Goal: Task Accomplishment & Management: Manage account settings

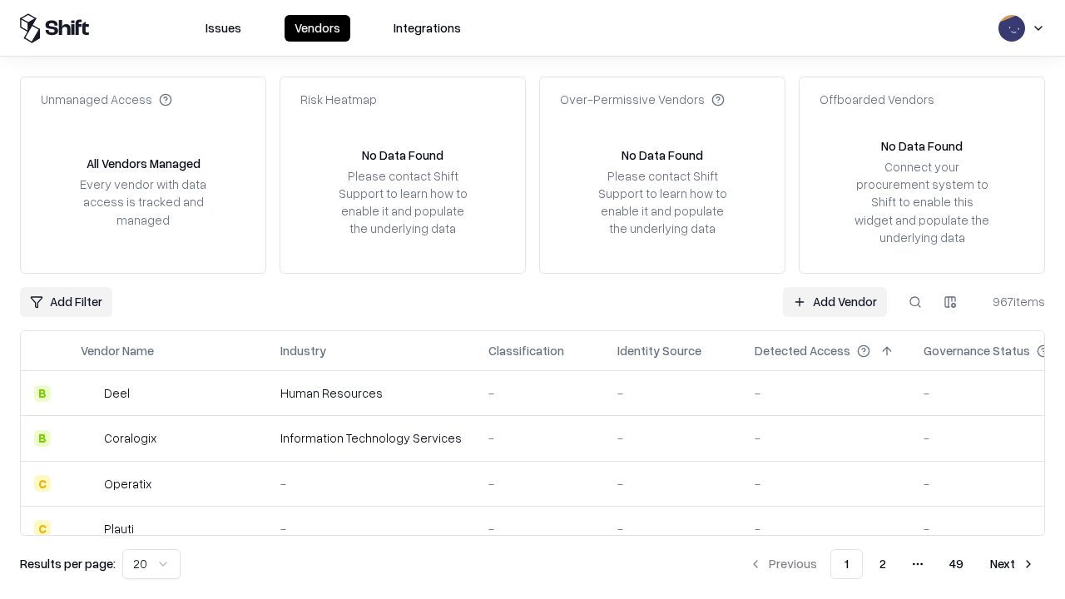
click at [834, 301] on link "Add Vendor" at bounding box center [835, 302] width 104 height 30
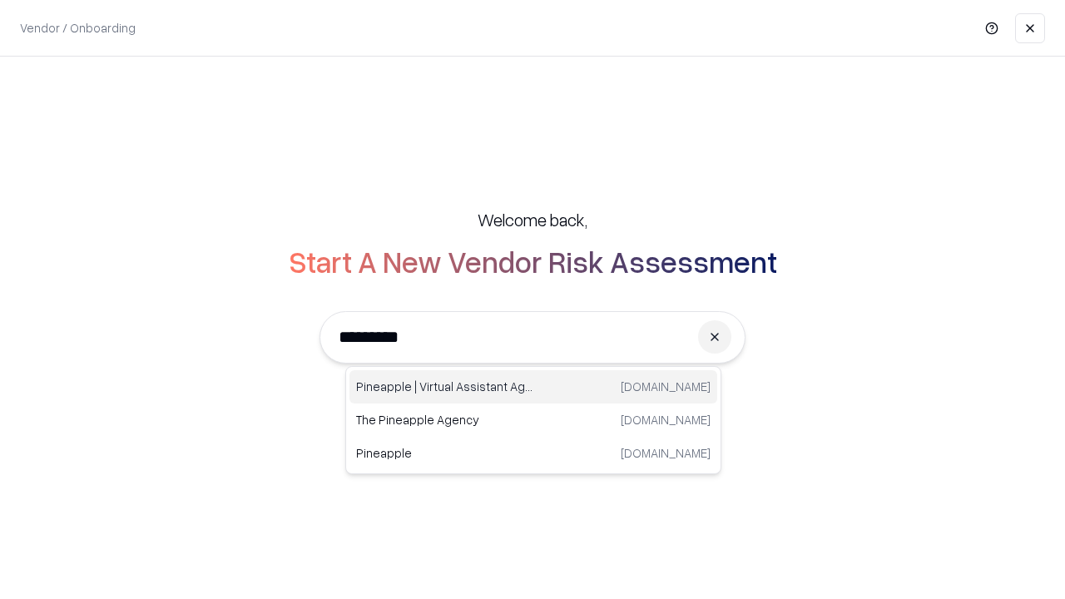
click at [533, 387] on div "Pineapple | Virtual Assistant Agency [DOMAIN_NAME]" at bounding box center [533, 386] width 368 height 33
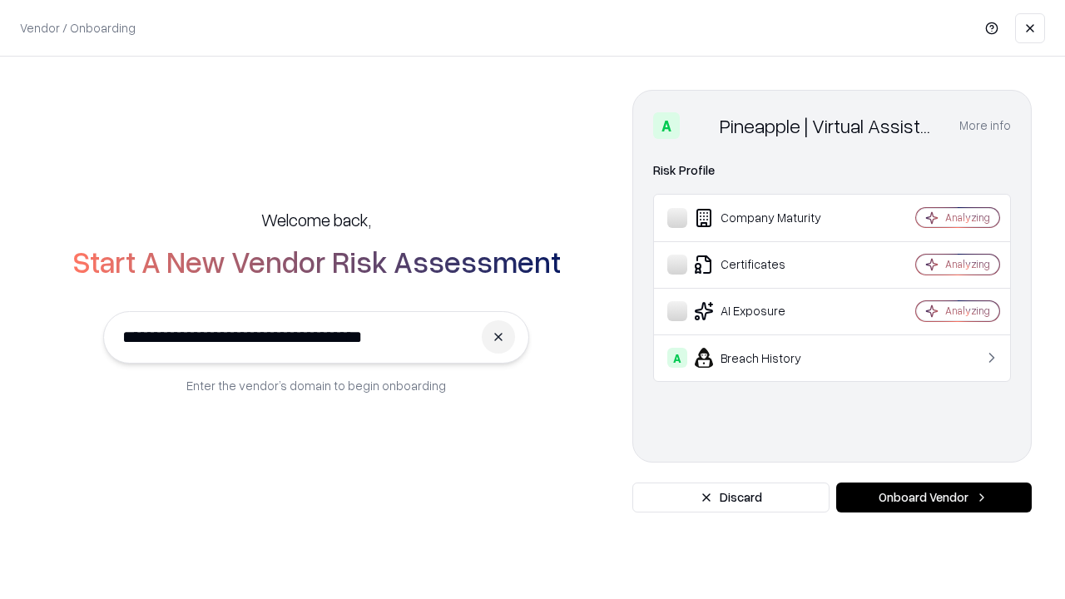
type input "**********"
click at [933, 497] on button "Onboard Vendor" at bounding box center [933, 497] width 195 height 30
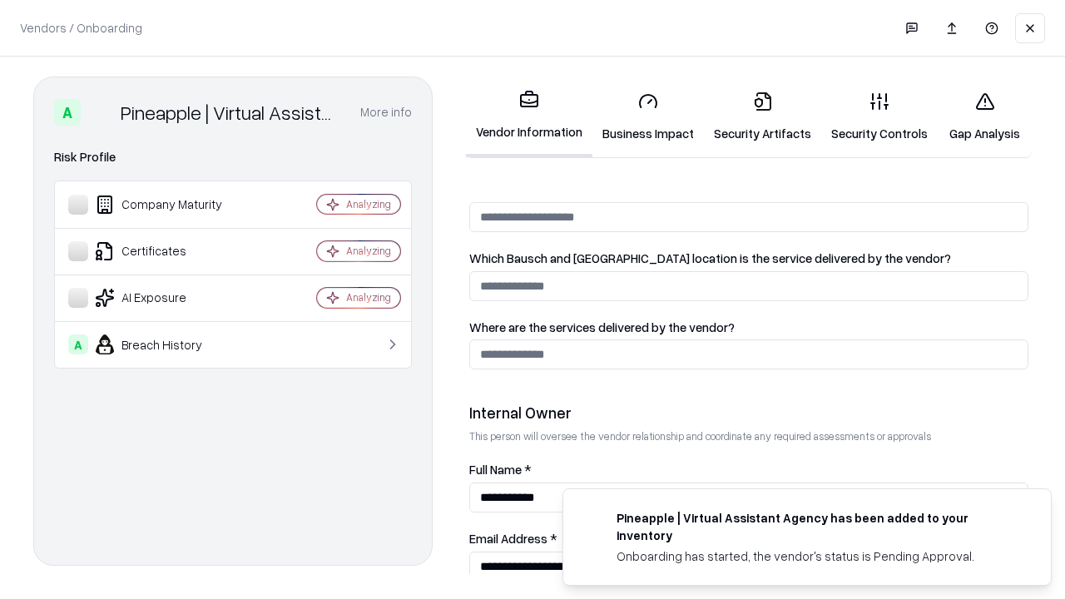
scroll to position [862, 0]
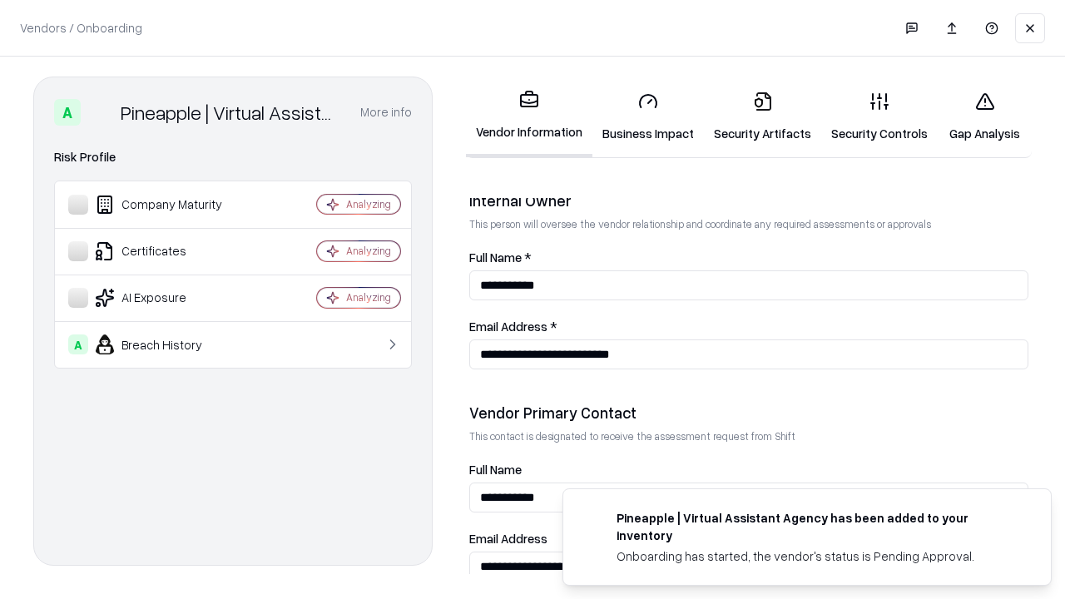
click at [762, 116] on link "Security Artifacts" at bounding box center [762, 116] width 117 height 77
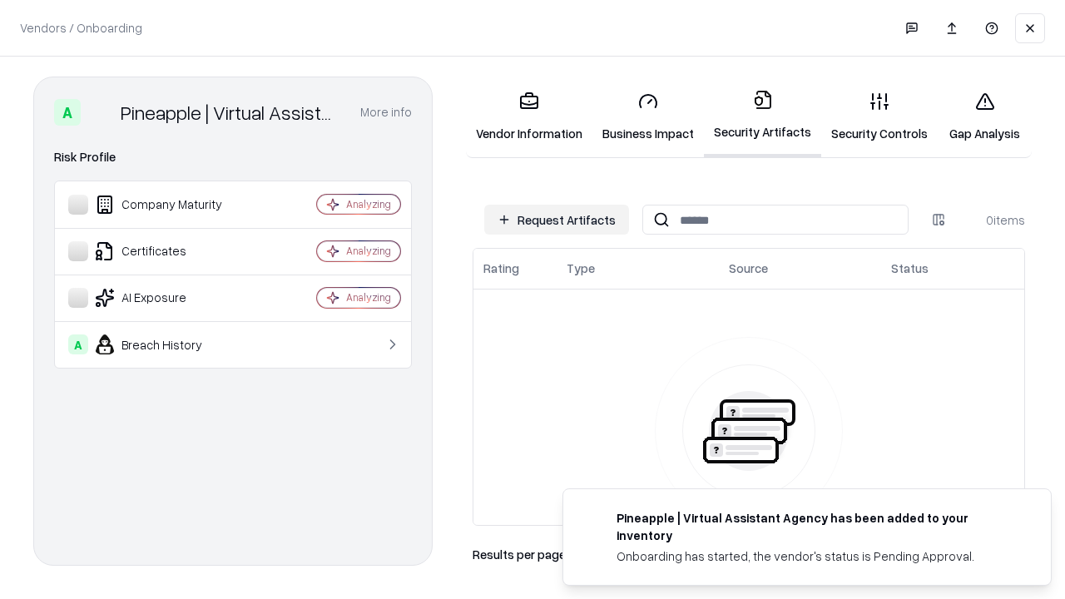
click at [556, 220] on button "Request Artifacts" at bounding box center [556, 220] width 145 height 30
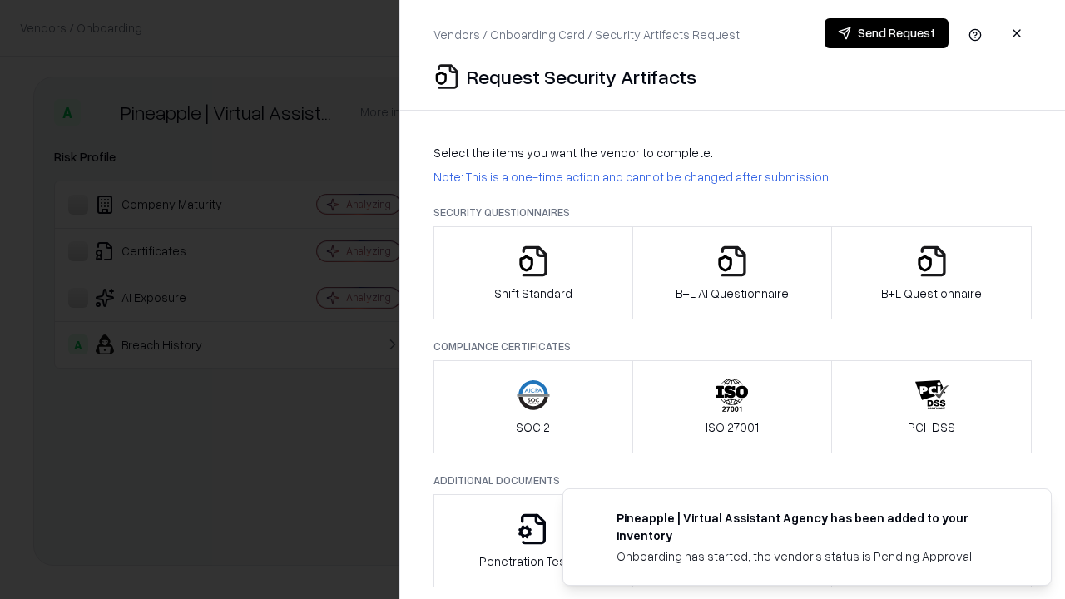
click at [931, 273] on icon "button" at bounding box center [931, 261] width 33 height 33
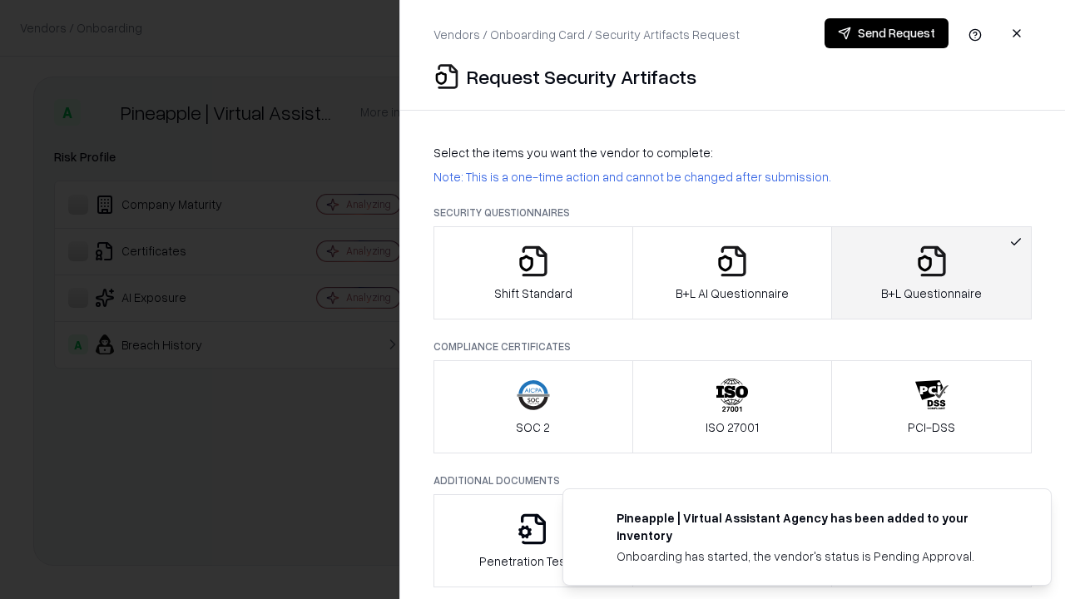
click at [731, 273] on icon "button" at bounding box center [731, 261] width 33 height 33
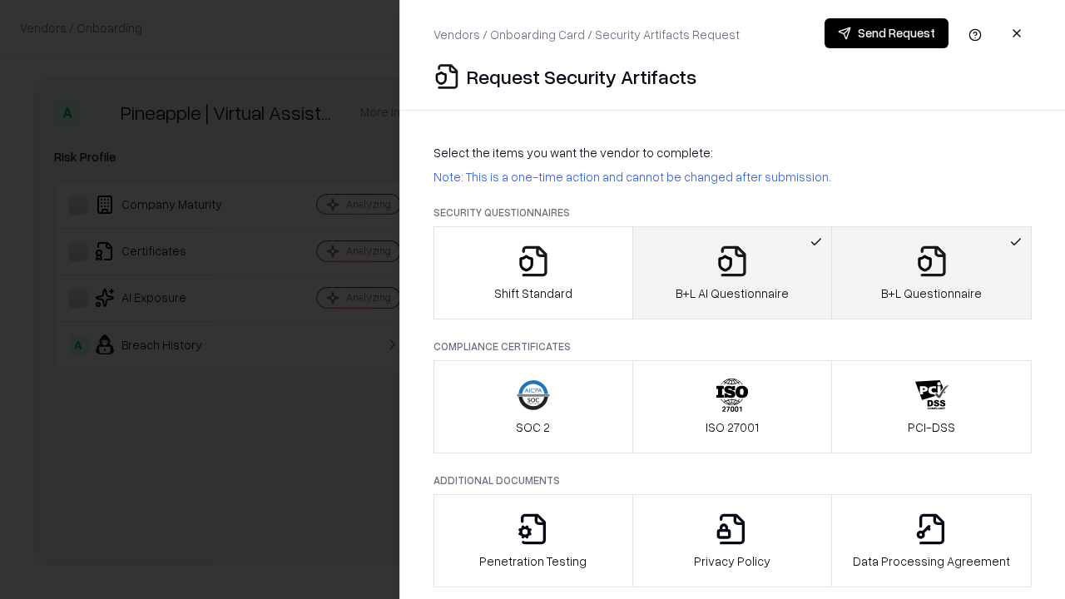
click at [886, 33] on button "Send Request" at bounding box center [886, 33] width 124 height 30
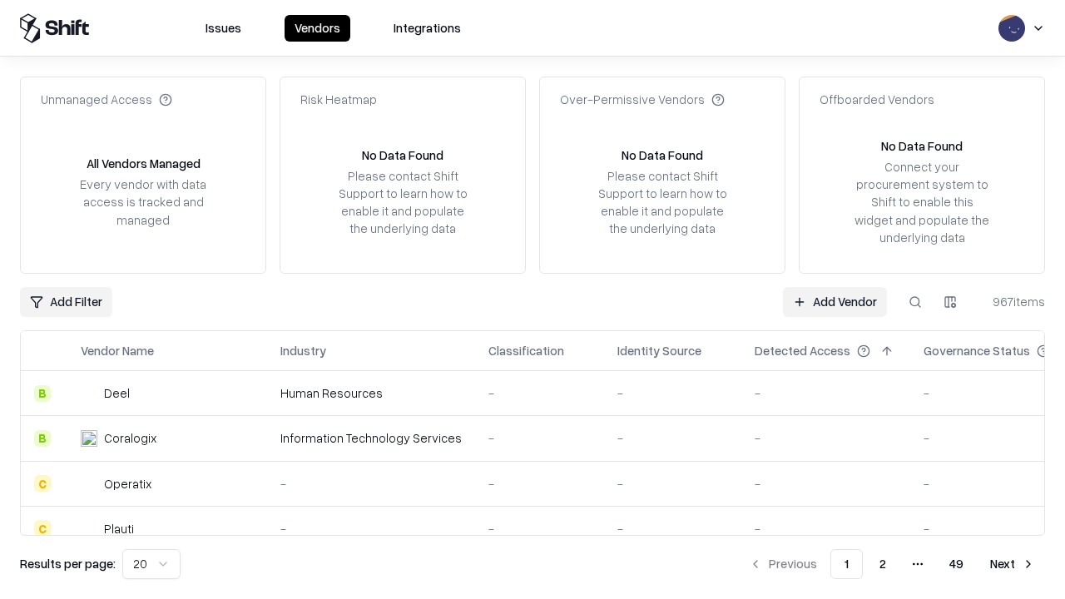
click at [834, 301] on link "Add Vendor" at bounding box center [835, 302] width 104 height 30
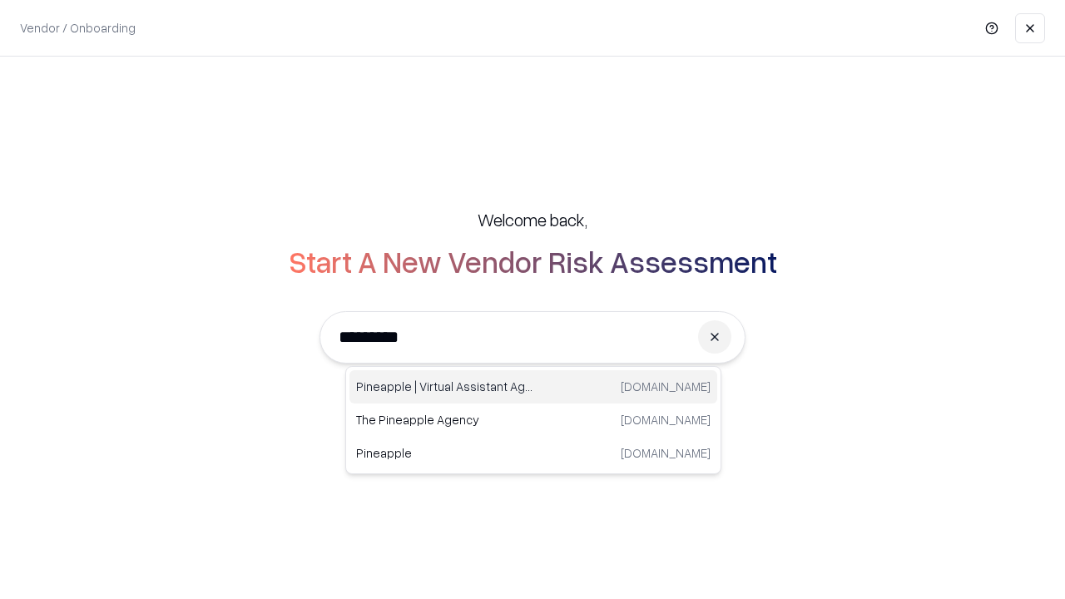
click at [533, 387] on div "Pineapple | Virtual Assistant Agency [DOMAIN_NAME]" at bounding box center [533, 386] width 368 height 33
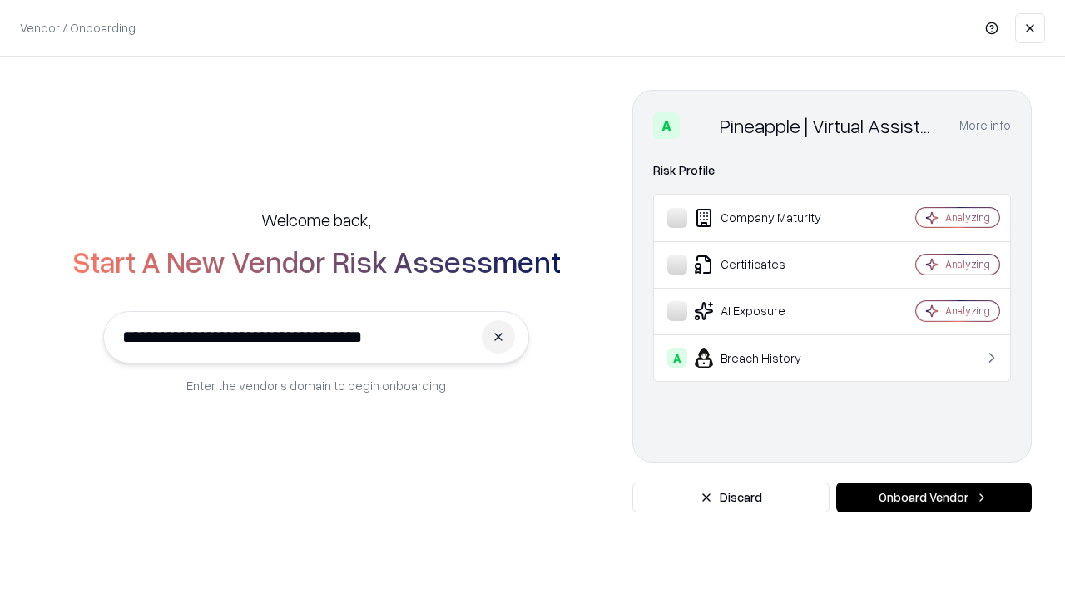
type input "**********"
click at [933, 497] on button "Onboard Vendor" at bounding box center [933, 497] width 195 height 30
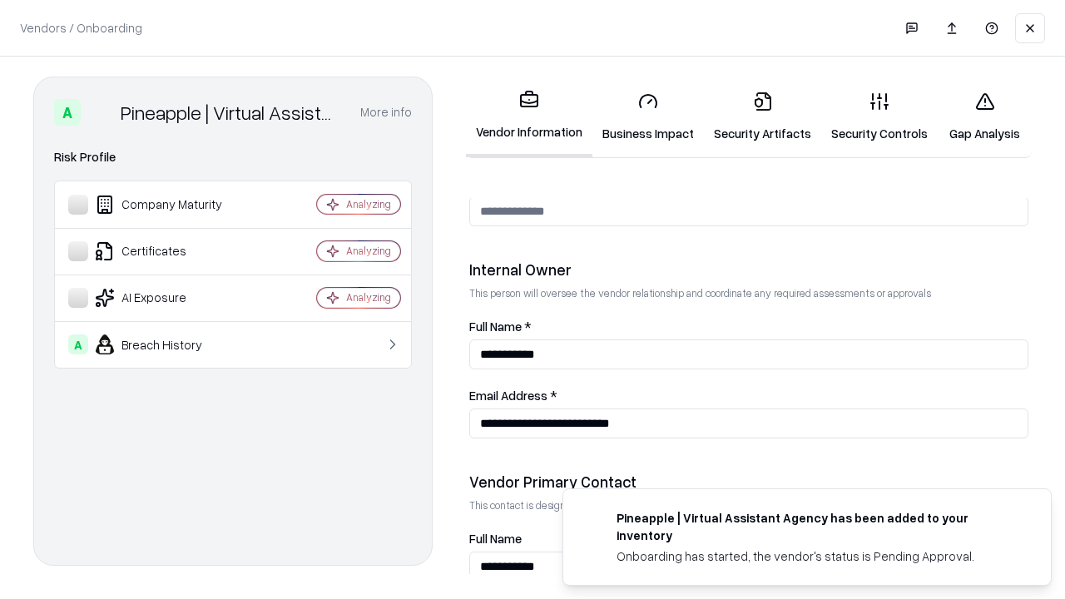
scroll to position [862, 0]
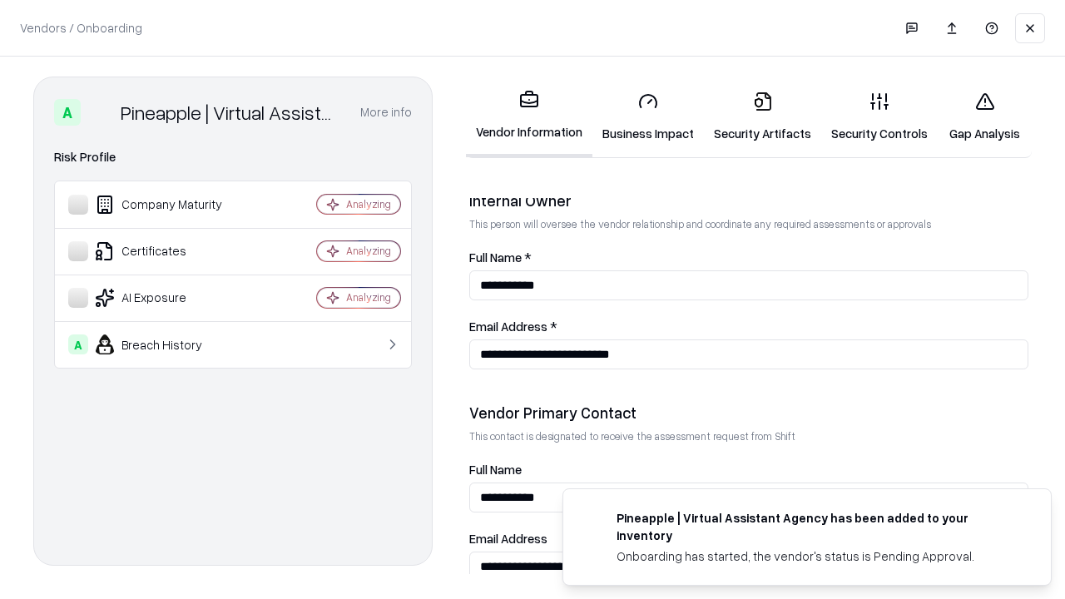
click at [984, 116] on link "Gap Analysis" at bounding box center [984, 116] width 94 height 77
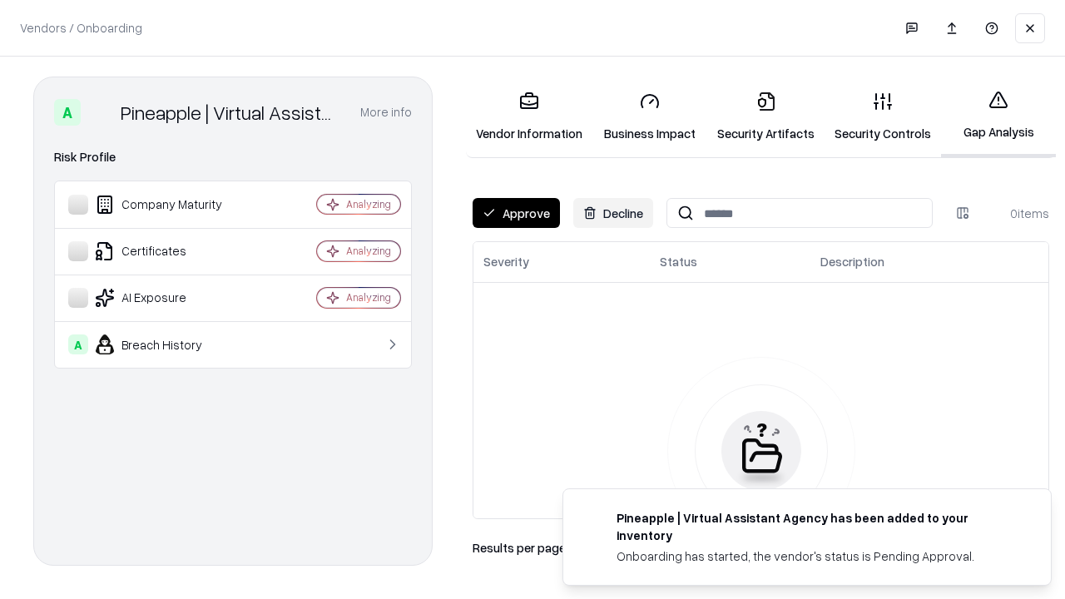
click at [516, 213] on button "Approve" at bounding box center [515, 213] width 87 height 30
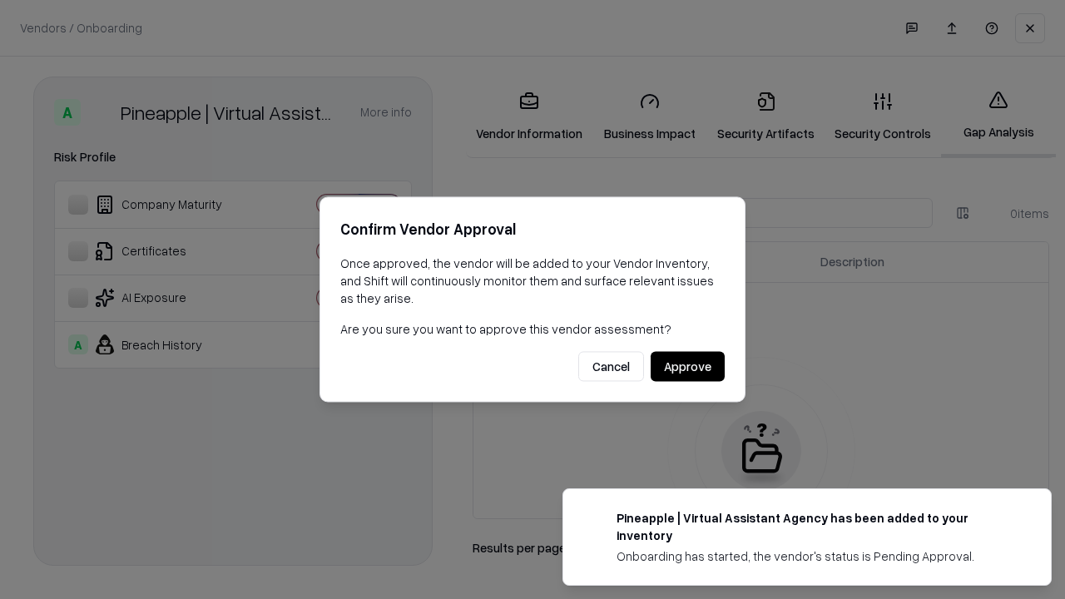
click at [687, 366] on button "Approve" at bounding box center [687, 367] width 74 height 30
